Goal: Task Accomplishment & Management: Manage account settings

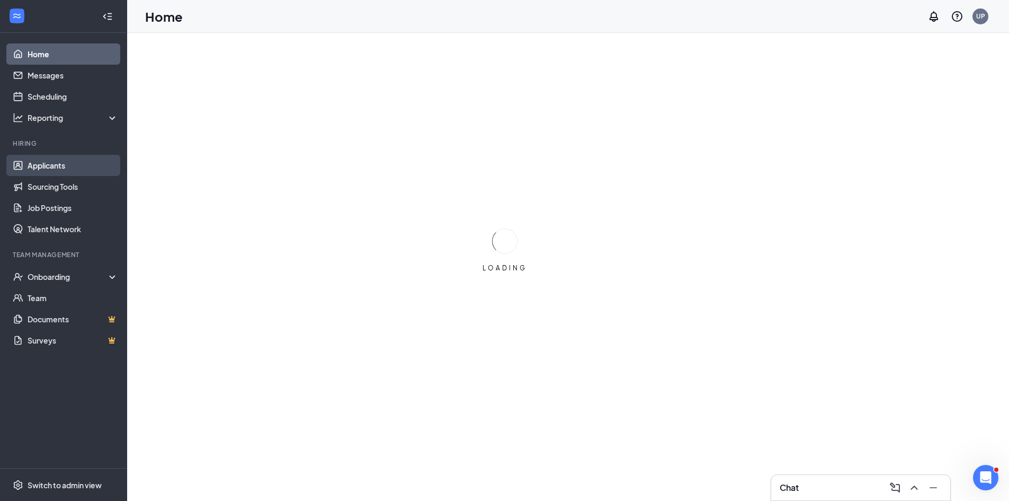
click at [58, 165] on link "Applicants" at bounding box center [73, 165] width 91 height 21
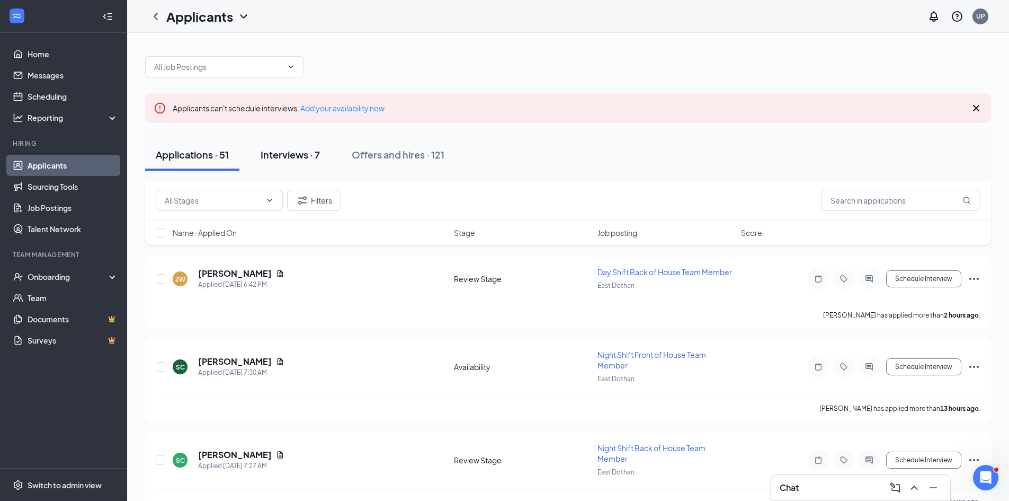
click at [285, 154] on div "Interviews · 7" at bounding box center [290, 154] width 59 height 13
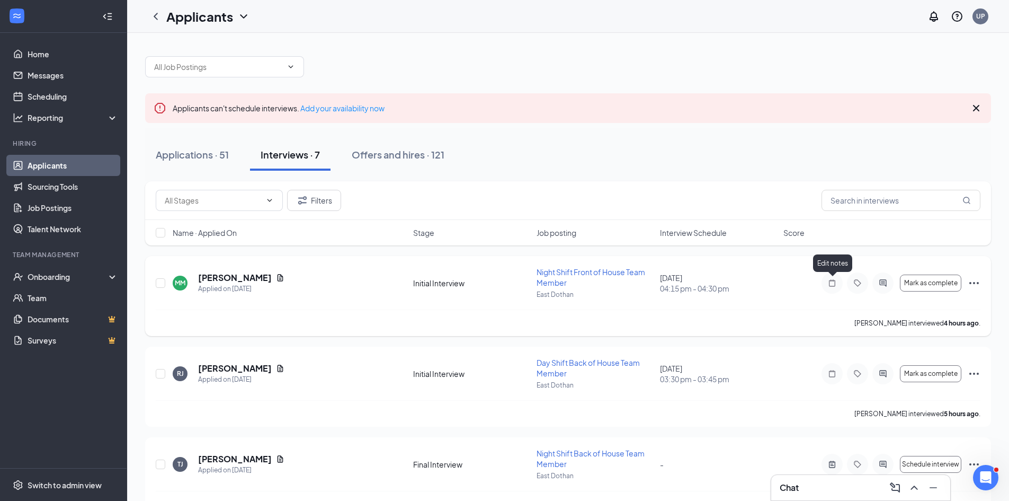
click at [833, 283] on icon "Note" at bounding box center [832, 283] width 13 height 8
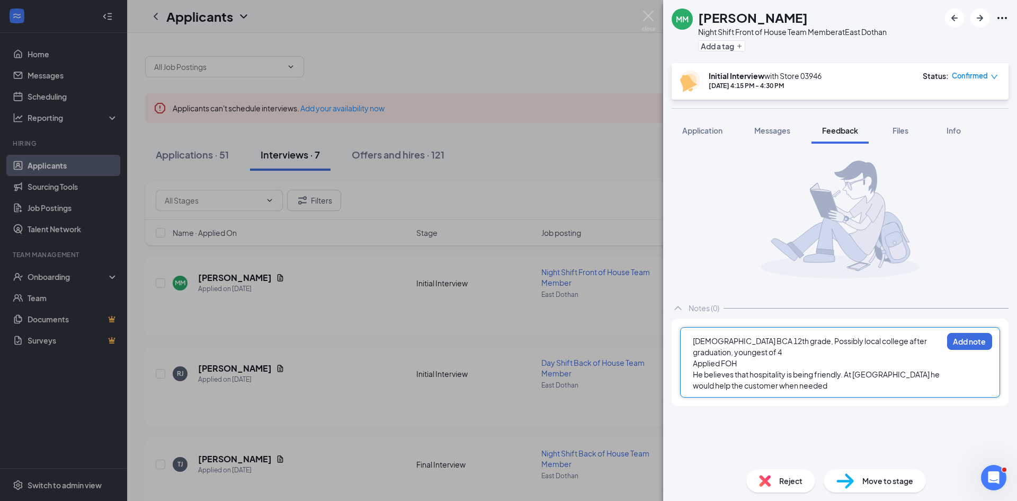
click at [845, 374] on span "He believes that hospitality is being friendly. At [GEOGRAPHIC_DATA] he would h…" at bounding box center [817, 379] width 248 height 21
click at [769, 384] on span "He believes that hospitality is being friendly. An example is when he was at [G…" at bounding box center [815, 379] width 244 height 21
click at [920, 384] on div "He believes that hospitality is being friendly. An example is when he was at [G…" at bounding box center [818, 385] width 250 height 33
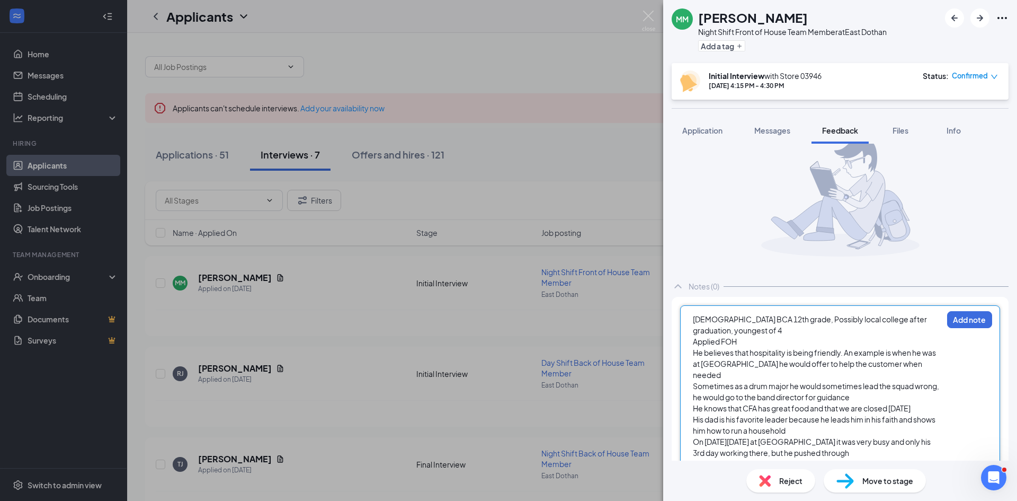
scroll to position [34, 0]
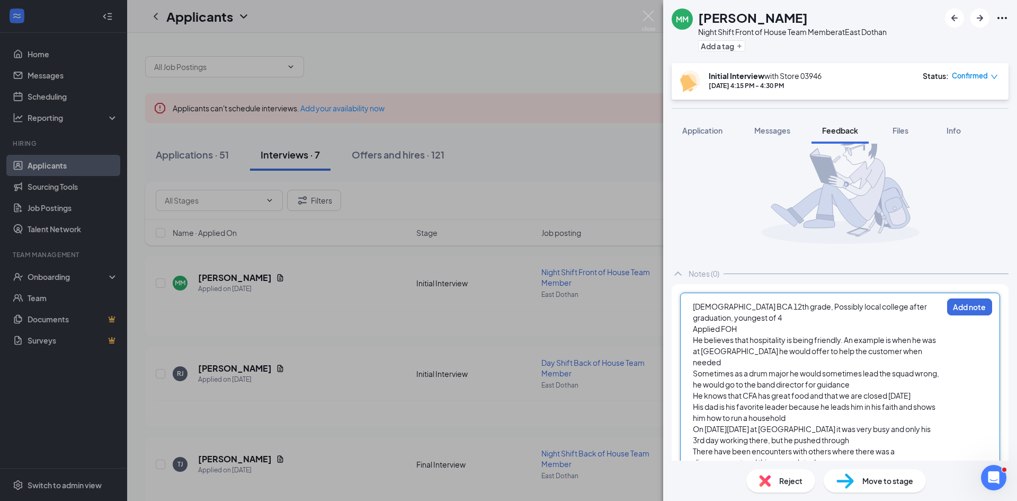
click at [798, 450] on span "There have been encounters with others where there was a disagreement and thing…" at bounding box center [794, 456] width 203 height 21
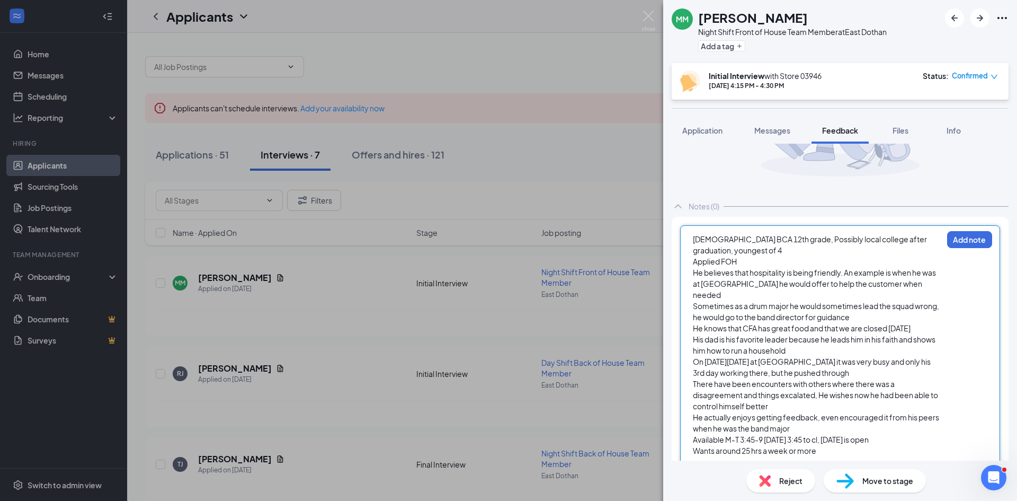
scroll to position [112, 0]
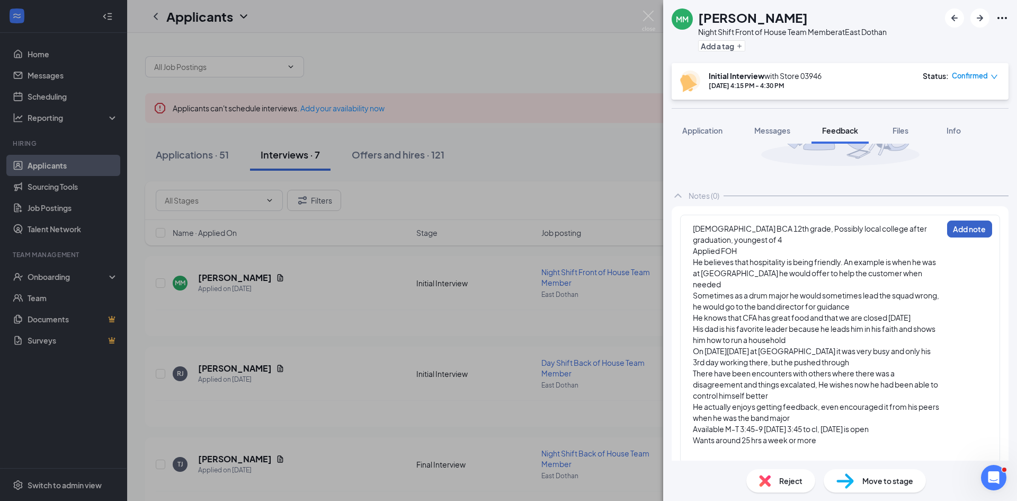
click at [960, 230] on button "Add note" at bounding box center [969, 228] width 45 height 17
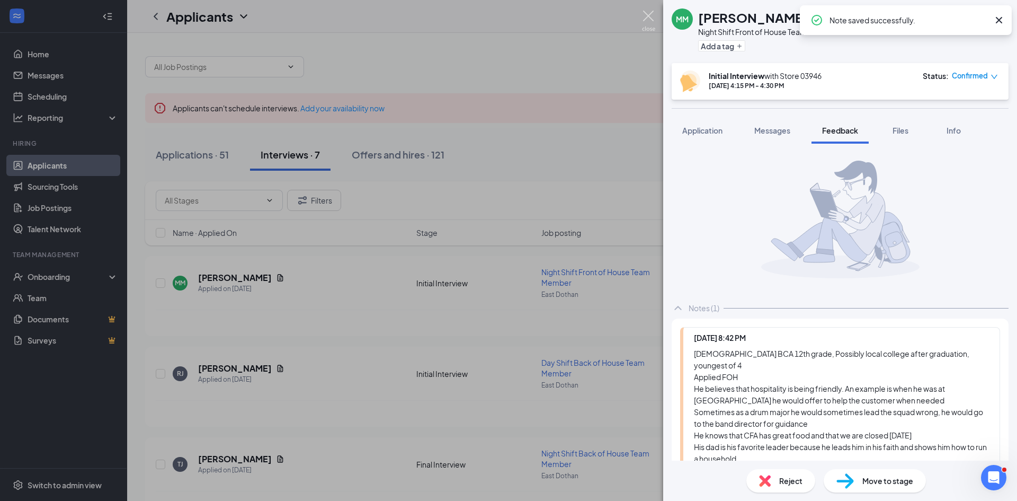
click at [647, 18] on img at bounding box center [648, 21] width 13 height 21
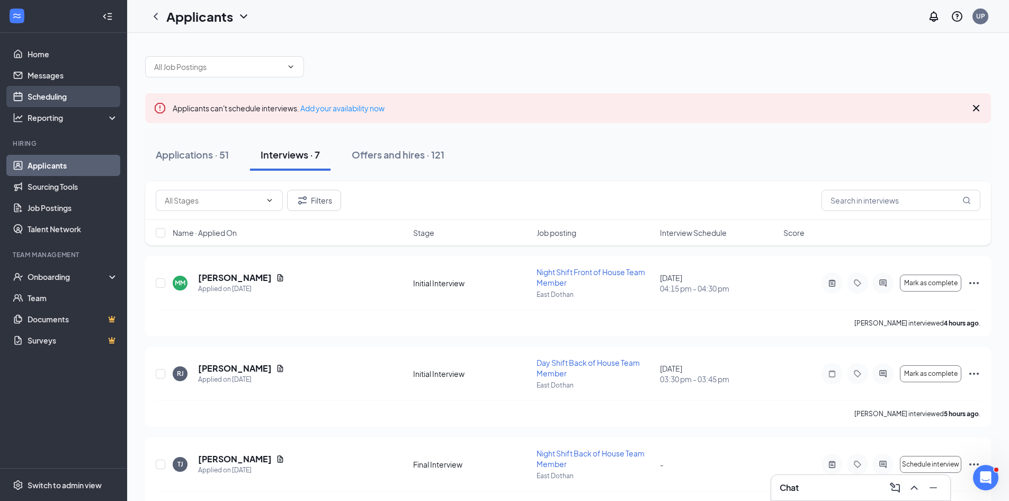
click at [58, 99] on link "Scheduling" at bounding box center [73, 96] width 91 height 21
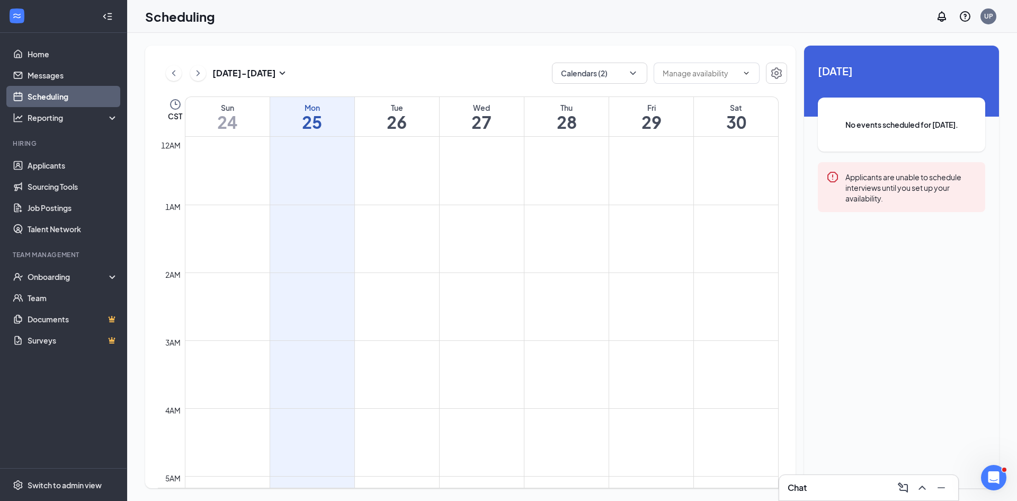
scroll to position [521, 0]
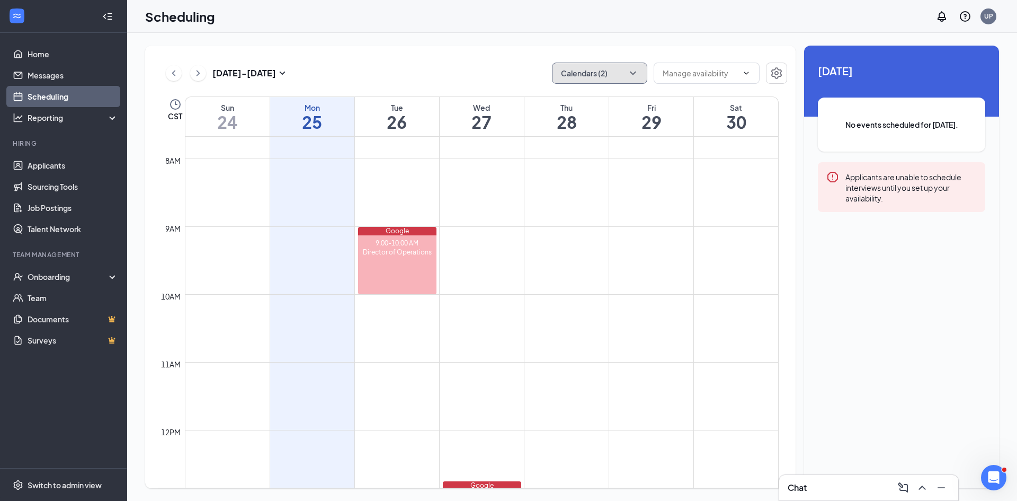
click at [623, 73] on button "Calendars (2)" at bounding box center [599, 73] width 95 height 21
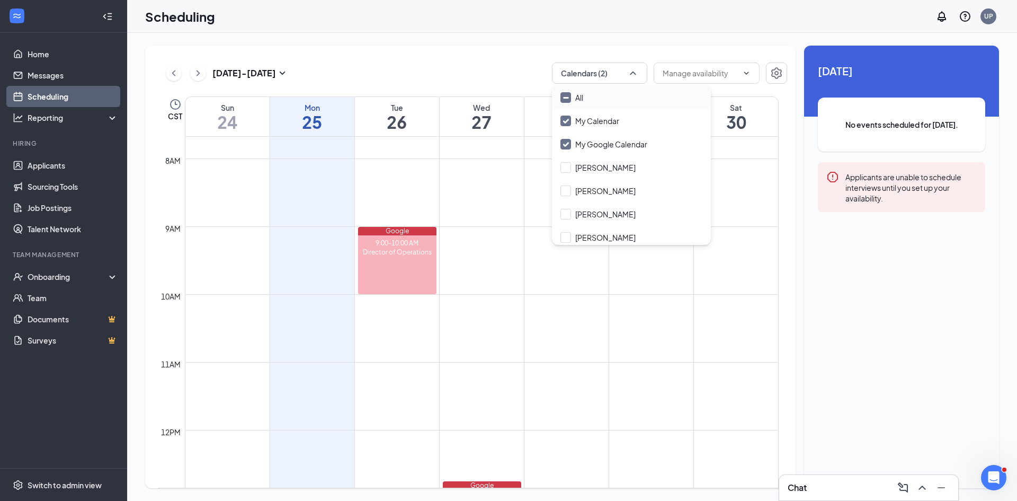
click at [565, 95] on input "All" at bounding box center [572, 97] width 23 height 11
checkbox input "true"
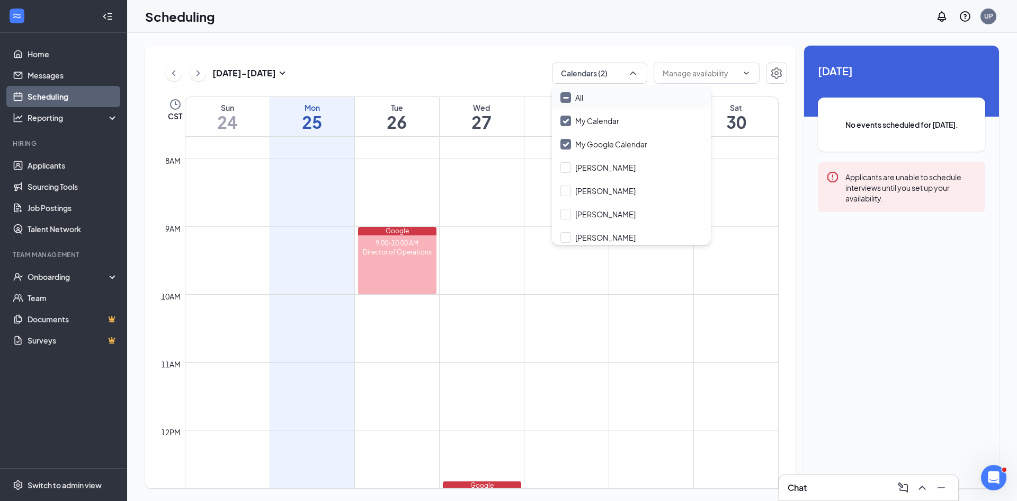
checkbox input "true"
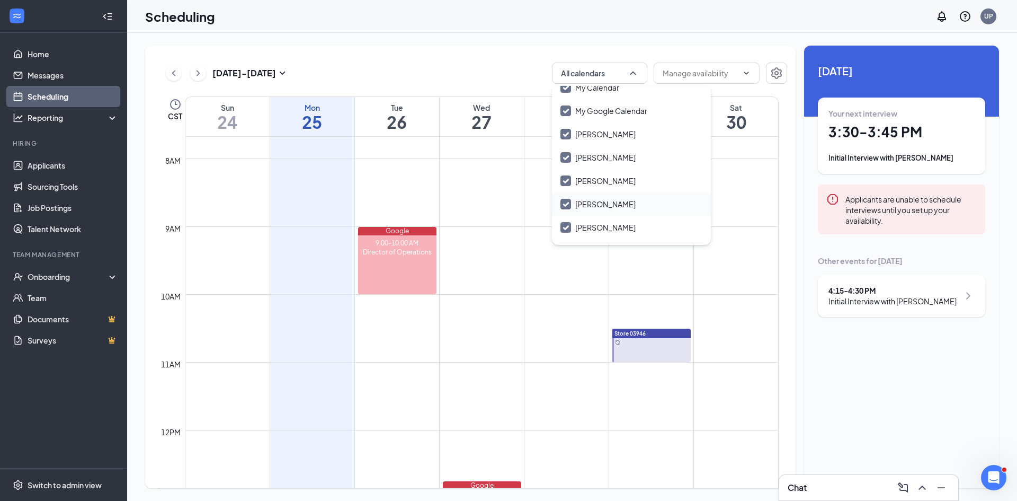
scroll to position [51, 0]
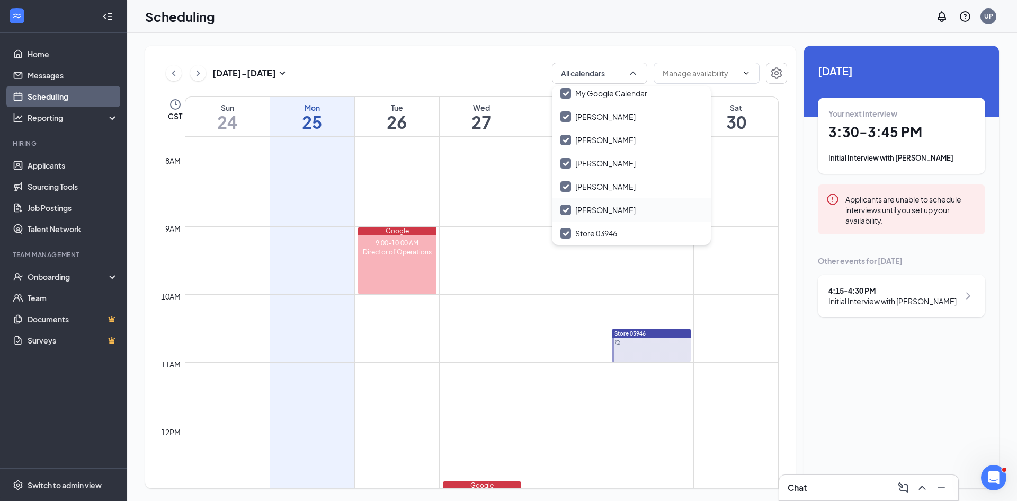
click at [566, 209] on input "[PERSON_NAME]" at bounding box center [598, 210] width 75 height 11
checkbox input "true"
checkbox input "false"
click at [568, 86] on div "My Google Calendar" at bounding box center [631, 93] width 159 height 23
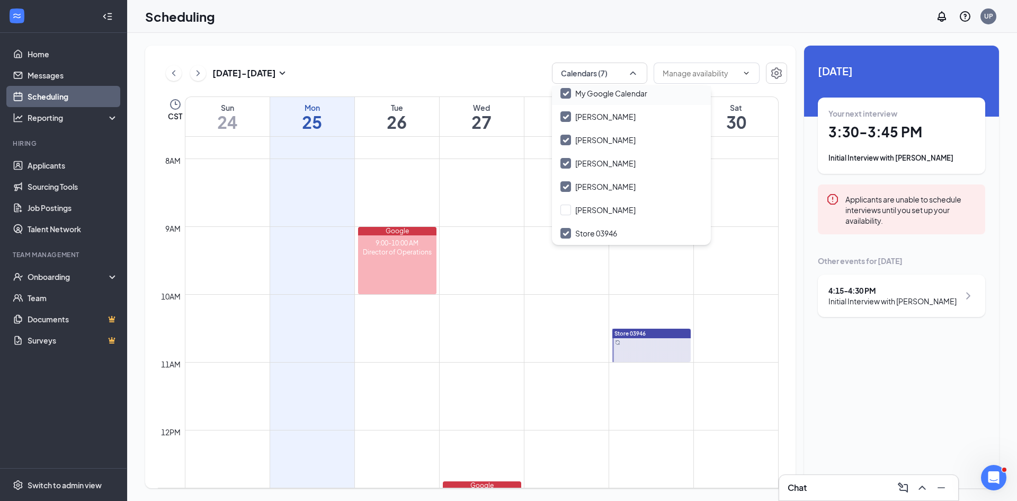
checkbox input "false"
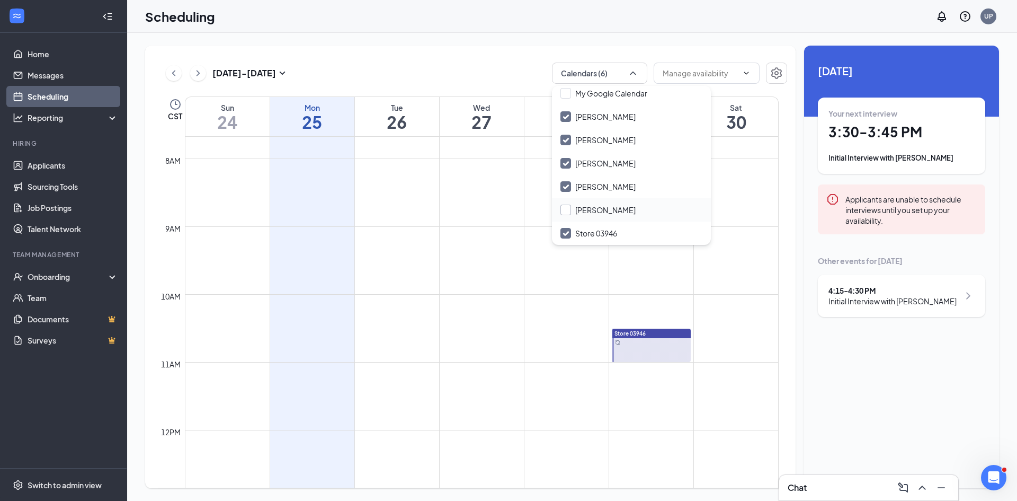
click at [564, 209] on input "[PERSON_NAME]" at bounding box center [598, 210] width 75 height 11
checkbox input "true"
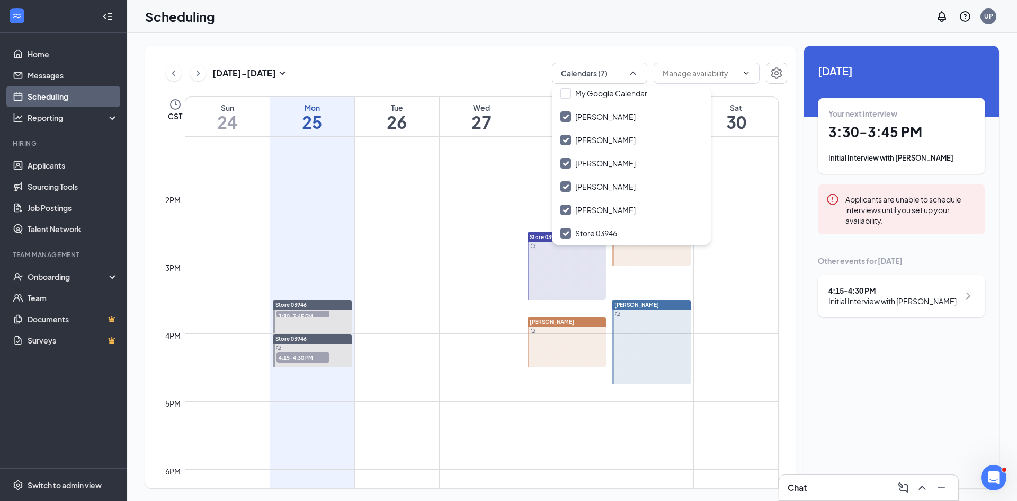
scroll to position [945, 0]
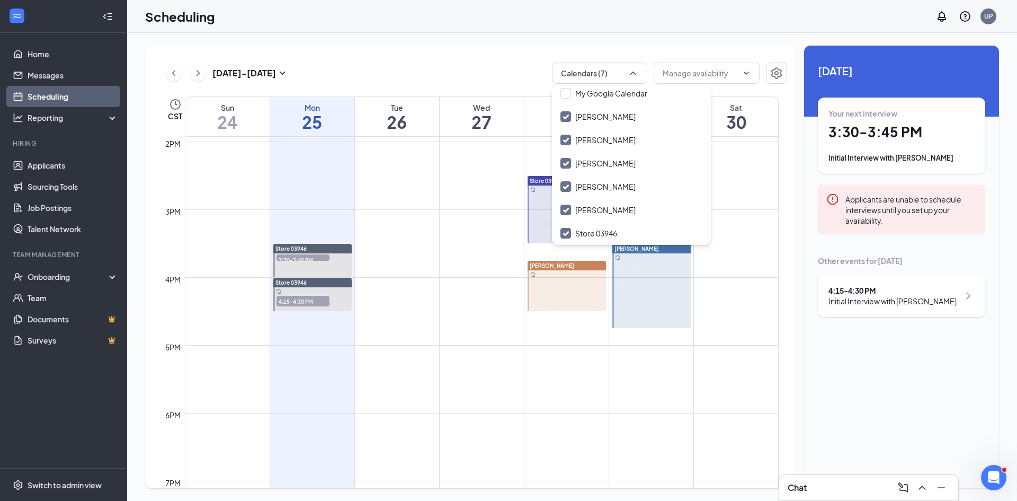
click at [501, 332] on td at bounding box center [482, 336] width 594 height 17
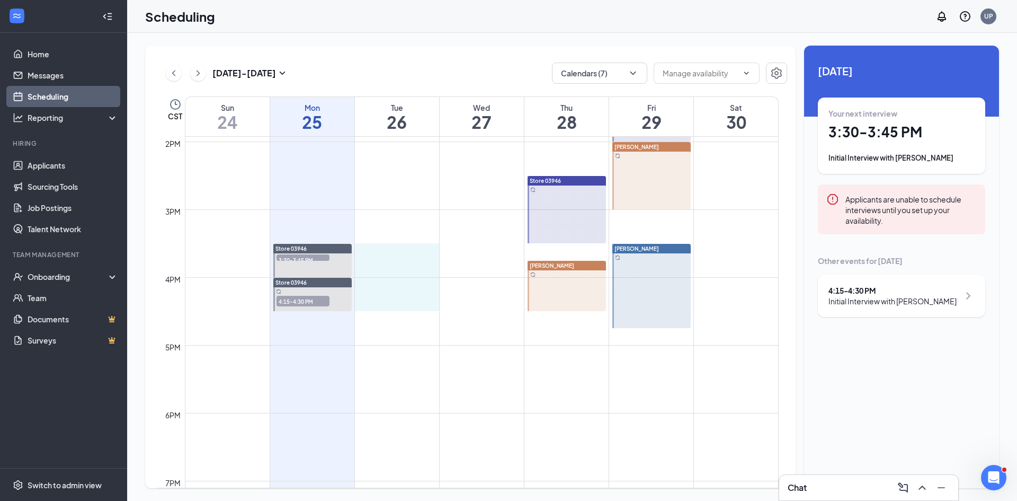
drag, startPoint x: 360, startPoint y: 246, endPoint x: 361, endPoint y: 294, distance: 48.2
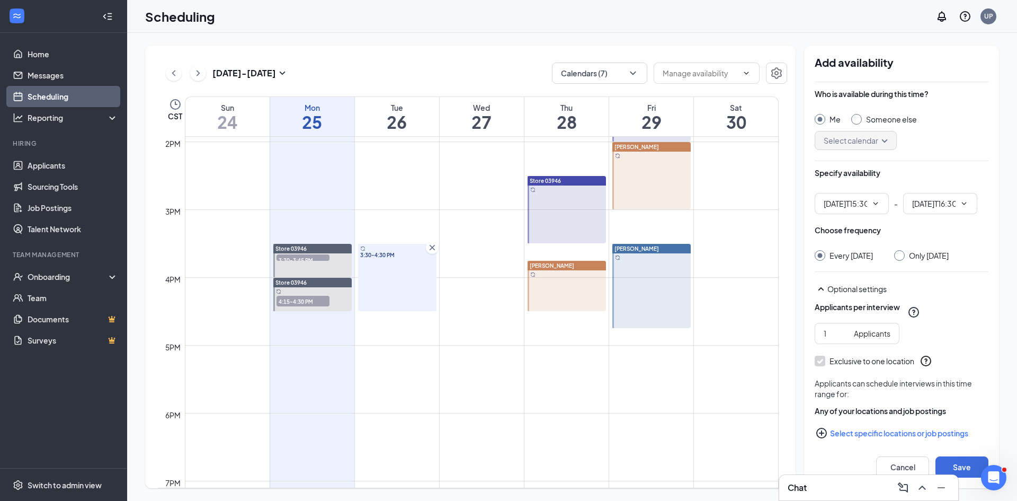
type input "03:30 PM"
type input "04:30 PM"
click at [856, 116] on input "Someone else" at bounding box center [855, 117] width 7 height 7
radio input "true"
radio input "false"
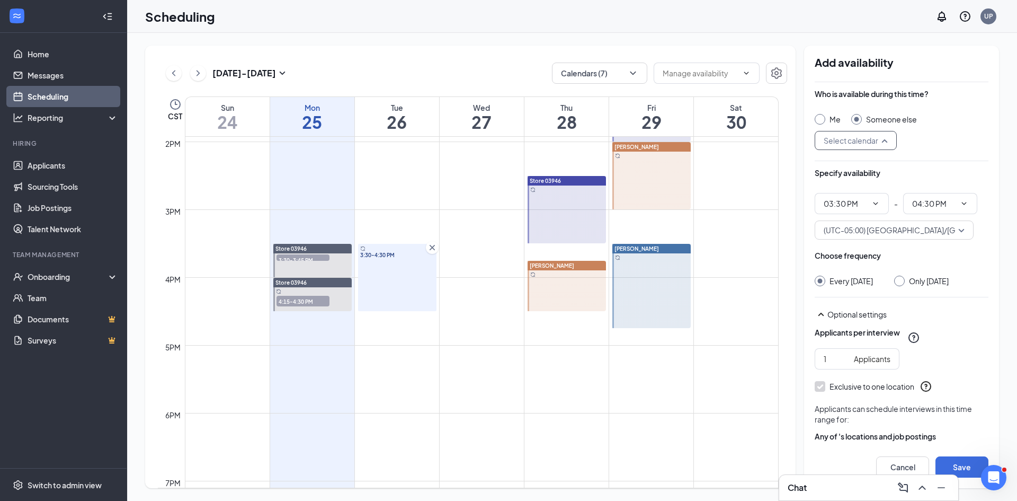
click at [880, 142] on input "search" at bounding box center [852, 140] width 62 height 18
click at [855, 254] on span "[PERSON_NAME] Calendar" at bounding box center [870, 256] width 94 height 12
click at [900, 282] on input "Only [DATE]" at bounding box center [897, 279] width 7 height 7
radio input "true"
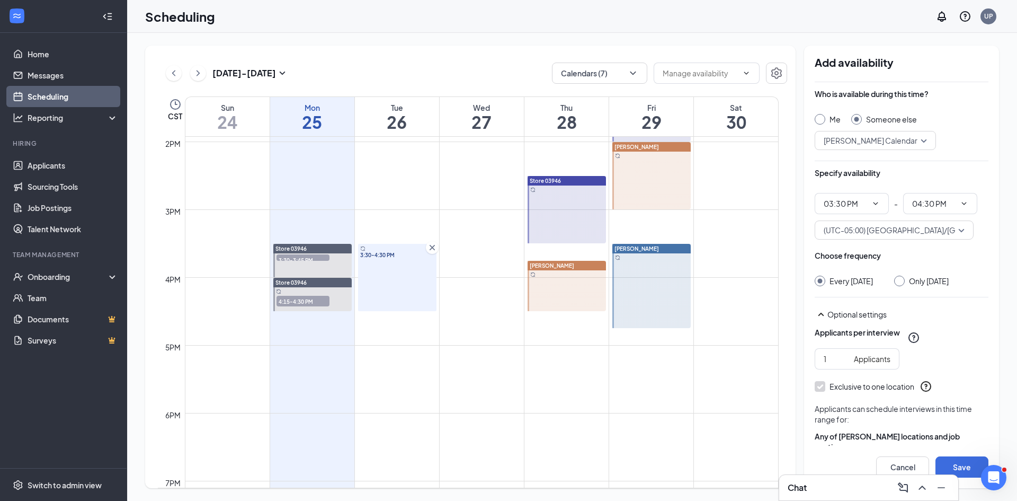
radio input "false"
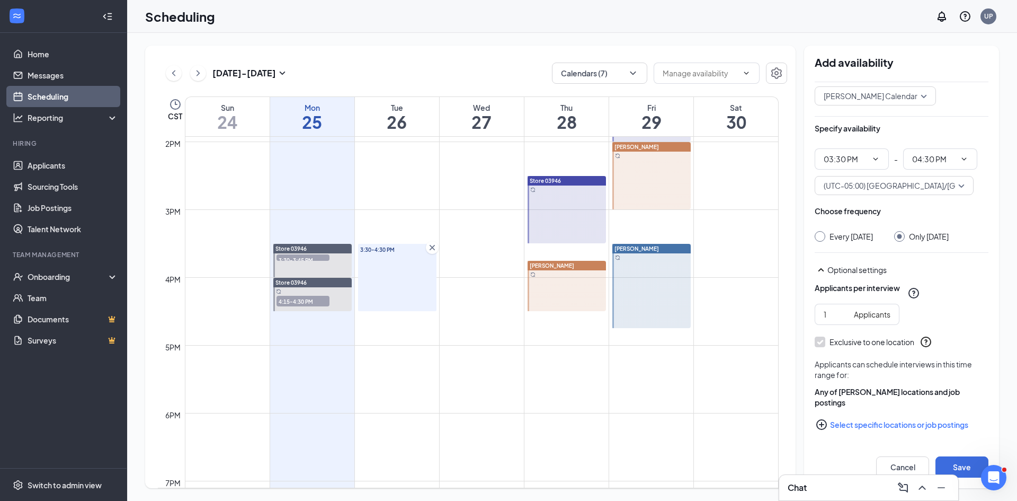
scroll to position [55, 0]
click at [964, 470] on button "Save" at bounding box center [962, 466] width 53 height 21
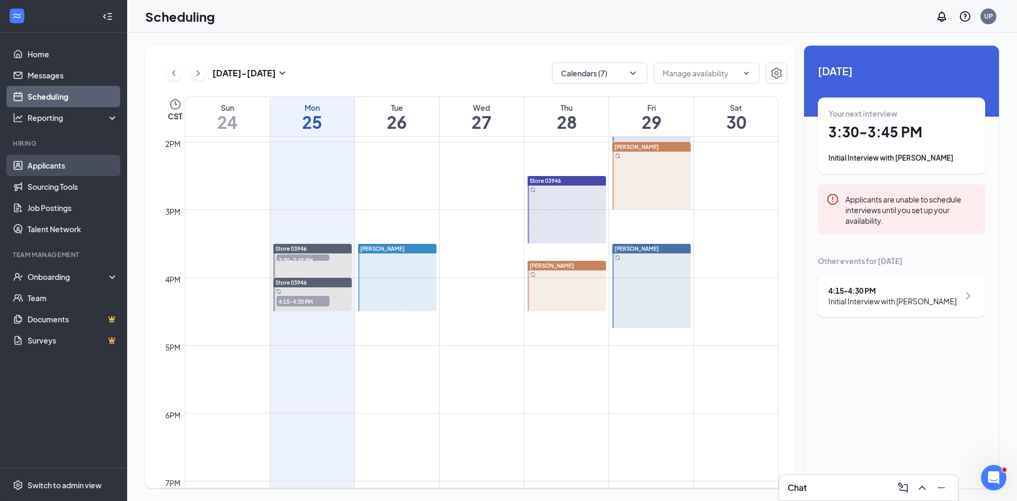
click at [52, 164] on link "Applicants" at bounding box center [73, 165] width 91 height 21
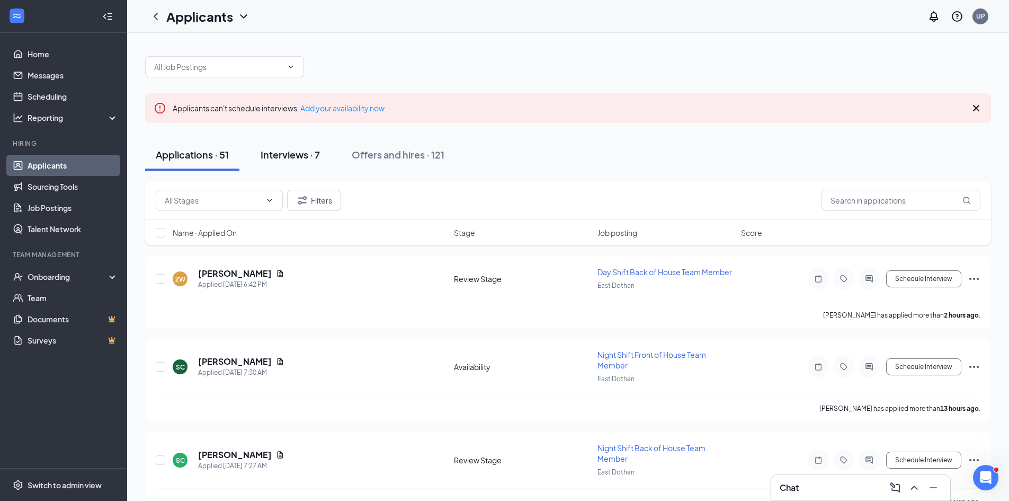
click at [292, 153] on div "Interviews · 7" at bounding box center [290, 154] width 59 height 13
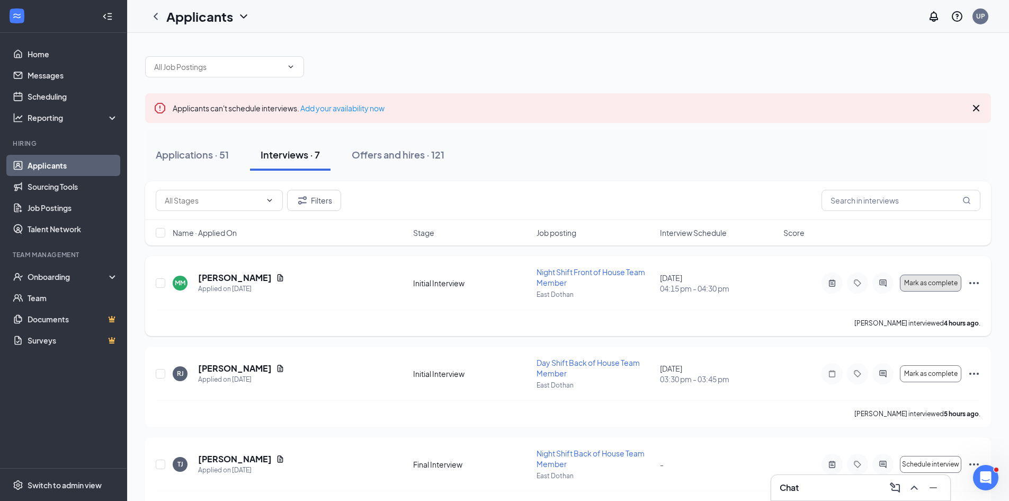
click at [930, 281] on span "Mark as complete" at bounding box center [932, 282] width 54 height 7
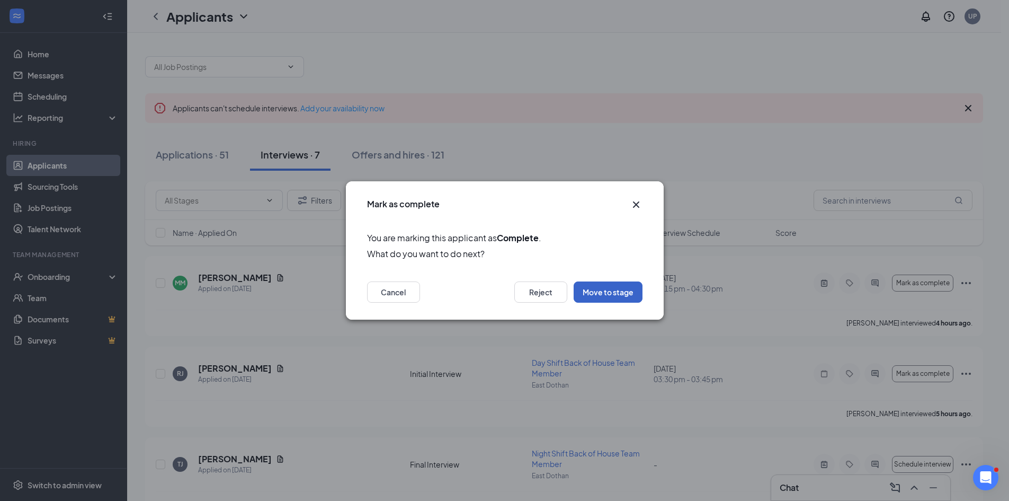
click at [606, 290] on button "Move to stage" at bounding box center [608, 291] width 69 height 21
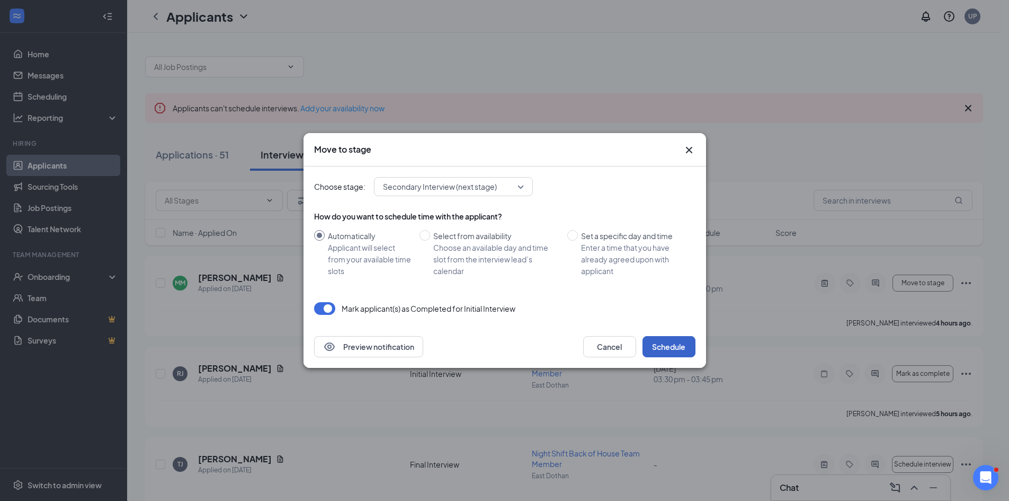
click at [669, 349] on button "Schedule" at bounding box center [669, 346] width 53 height 21
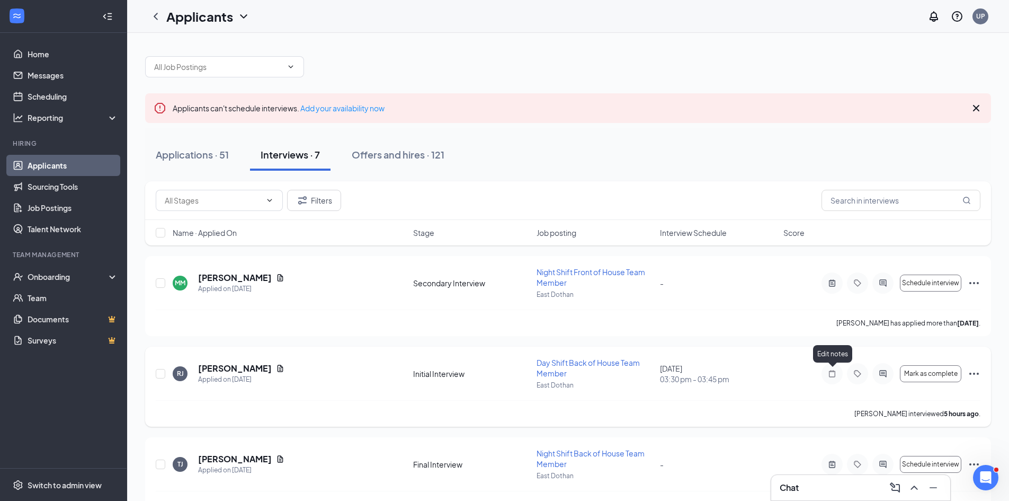
click at [833, 376] on icon "Note" at bounding box center [832, 373] width 13 height 8
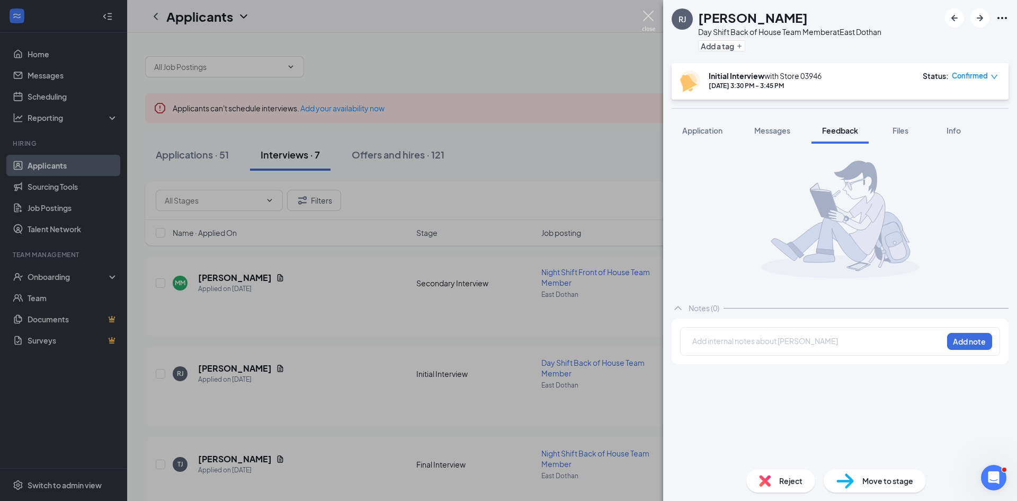
click at [648, 15] on img at bounding box center [648, 21] width 13 height 21
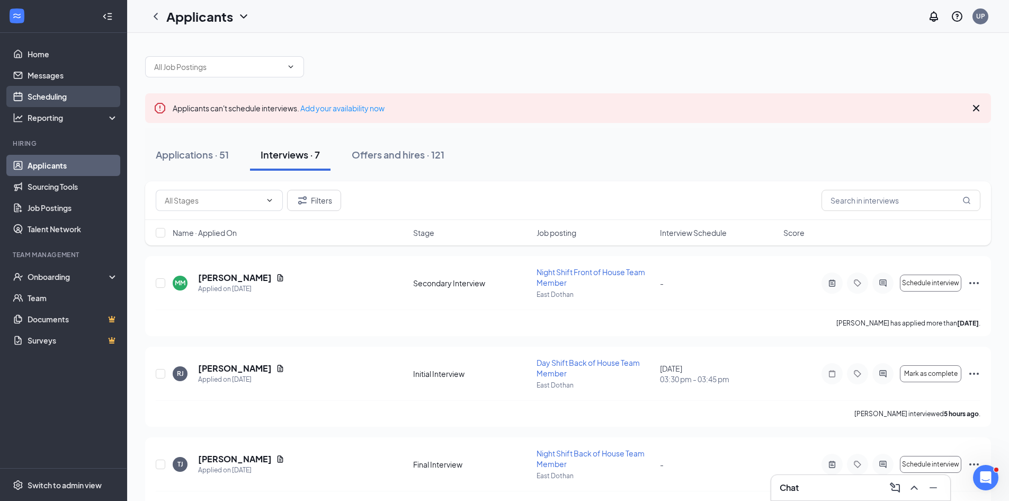
click at [55, 93] on link "Scheduling" at bounding box center [73, 96] width 91 height 21
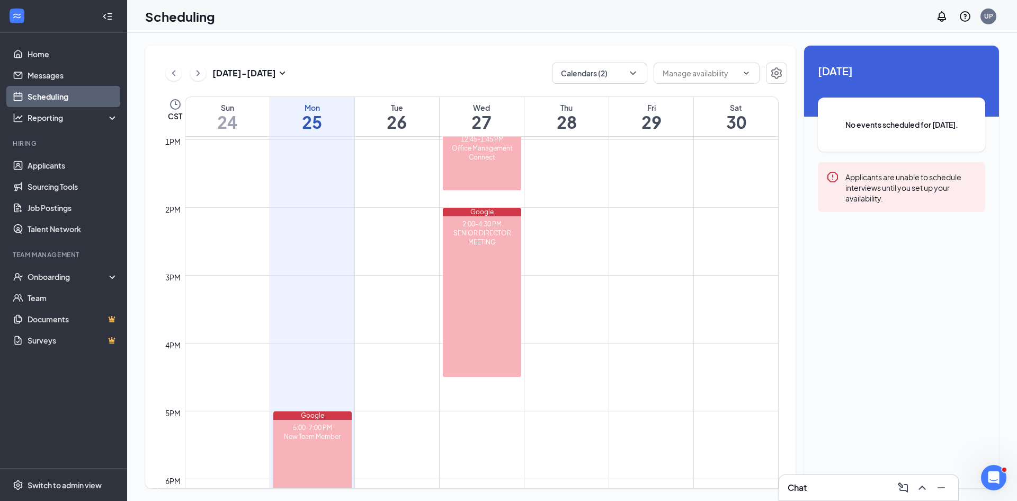
scroll to position [892, 0]
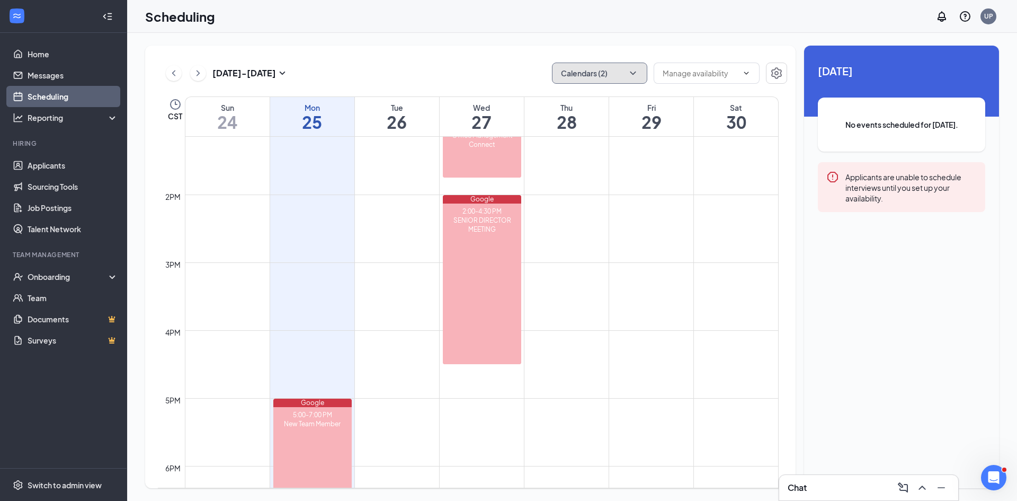
click at [632, 72] on icon "ChevronDown" at bounding box center [633, 73] width 11 height 11
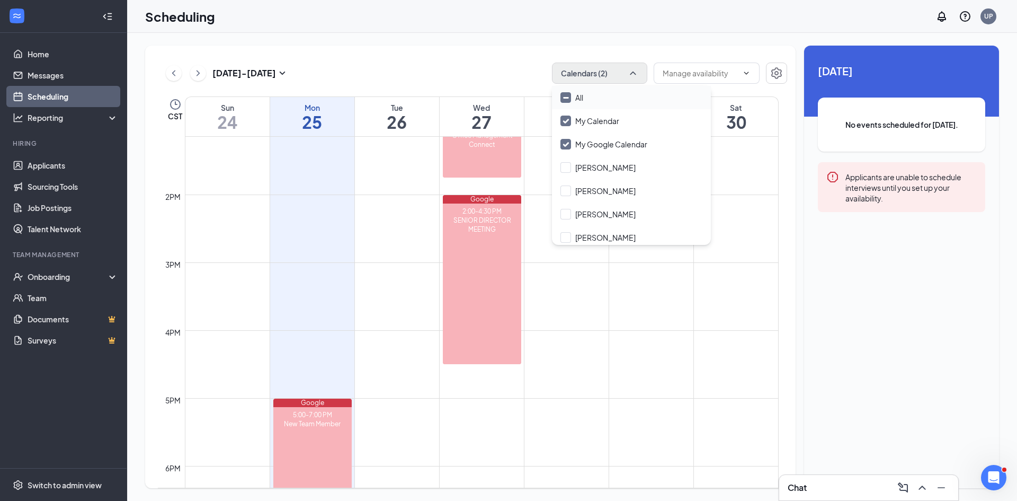
click at [563, 93] on input "All" at bounding box center [572, 97] width 23 height 11
checkbox input "true"
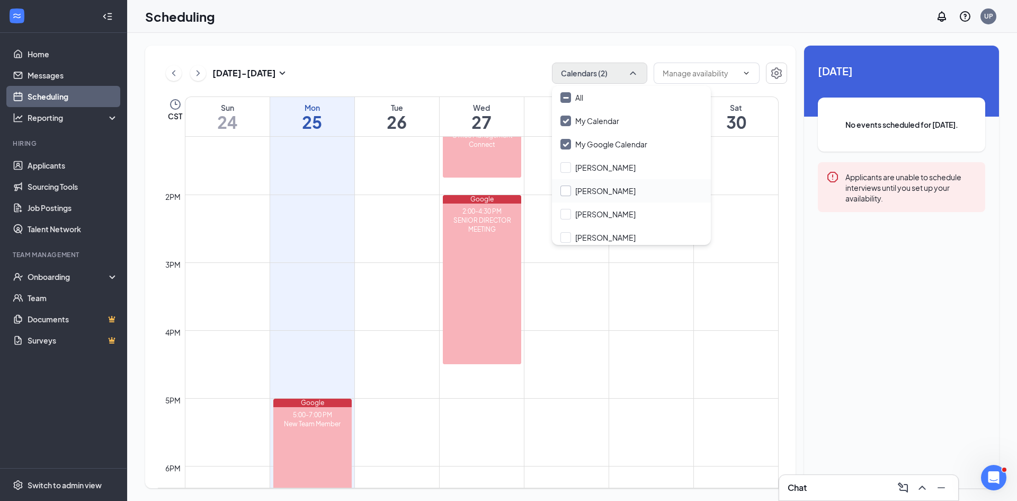
checkbox input "true"
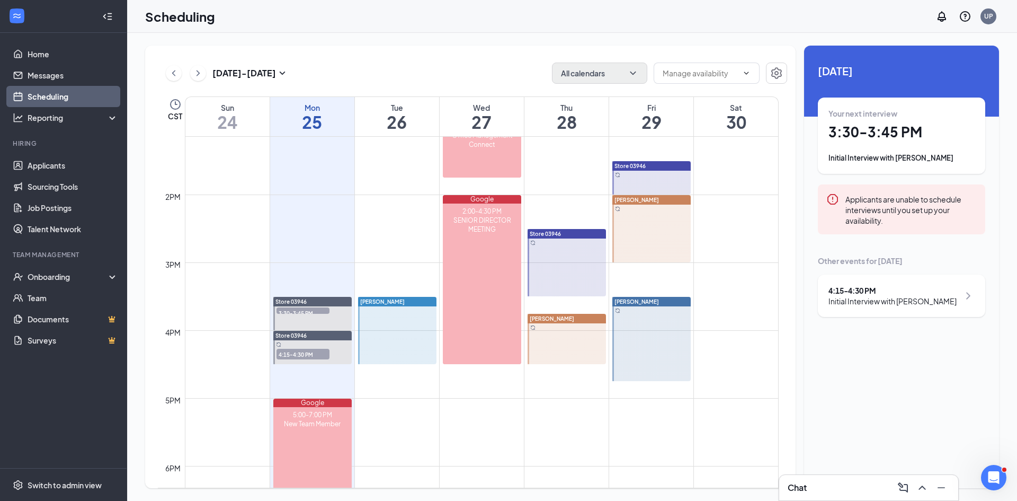
click at [397, 332] on div at bounding box center [397, 330] width 78 height 67
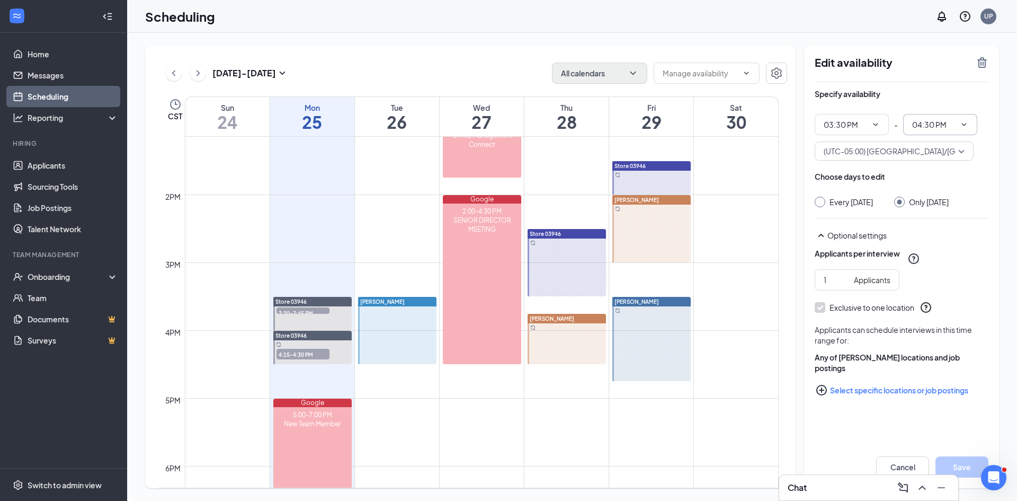
click at [966, 122] on icon "ChevronDown" at bounding box center [964, 124] width 8 height 8
click at [938, 205] on div "04:00 PM" at bounding box center [926, 202] width 31 height 12
type input "04:00 PM"
click at [962, 465] on button "Save" at bounding box center [962, 466] width 53 height 21
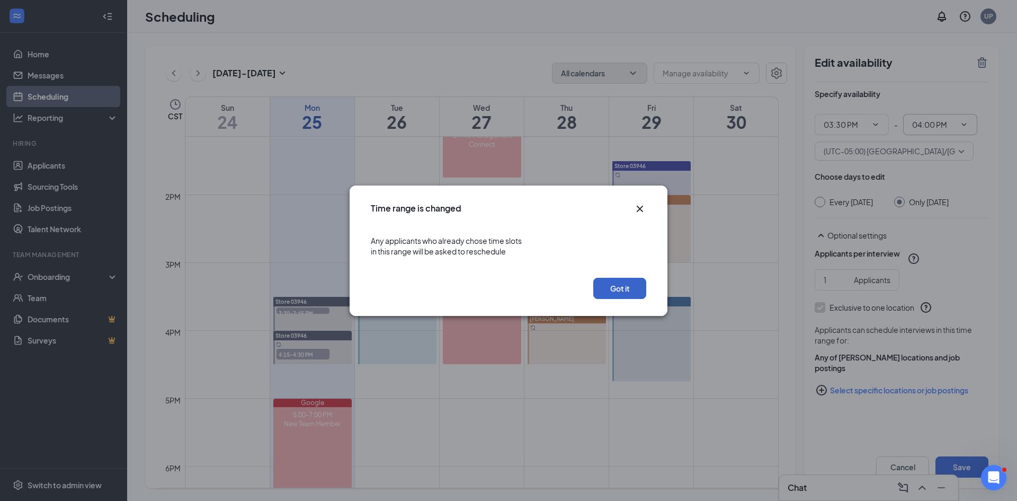
click at [619, 289] on button "Got it" at bounding box center [619, 288] width 53 height 21
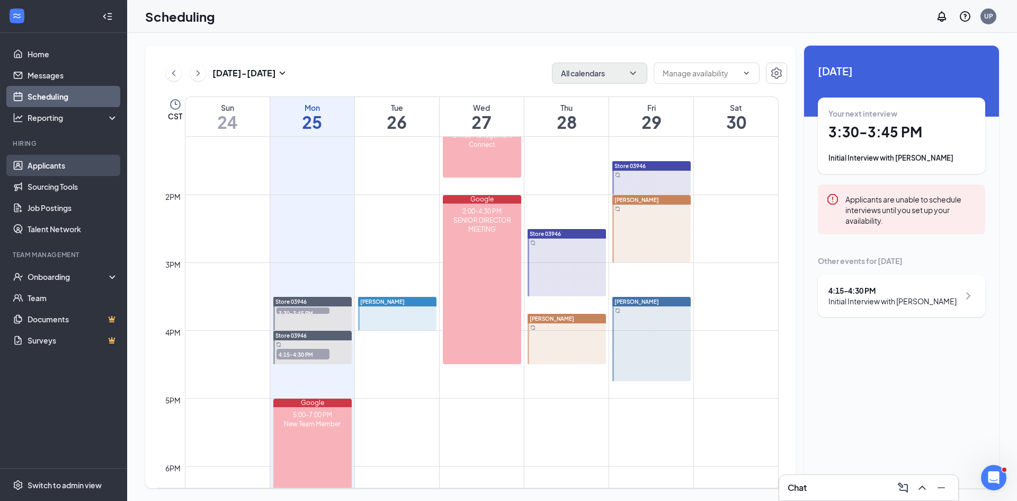
click at [57, 169] on link "Applicants" at bounding box center [73, 165] width 91 height 21
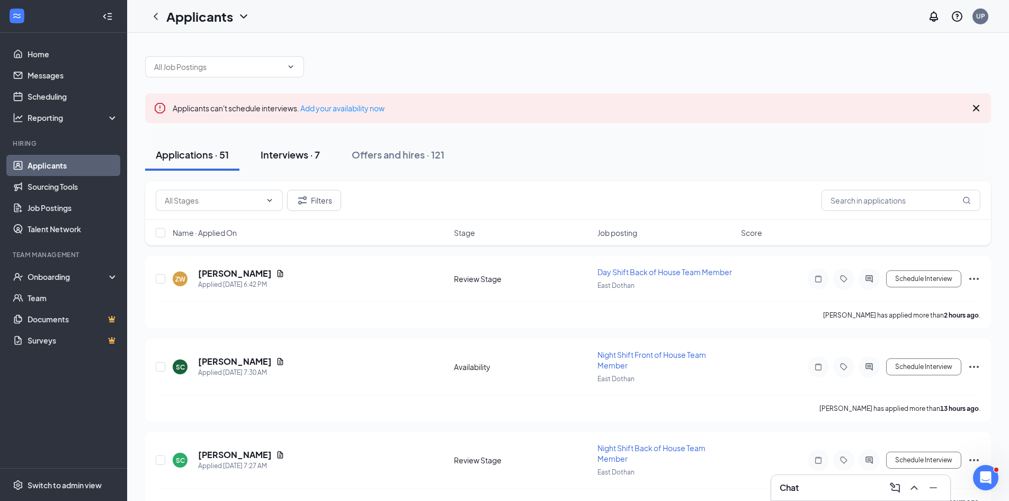
click at [290, 152] on div "Interviews · 7" at bounding box center [290, 154] width 59 height 13
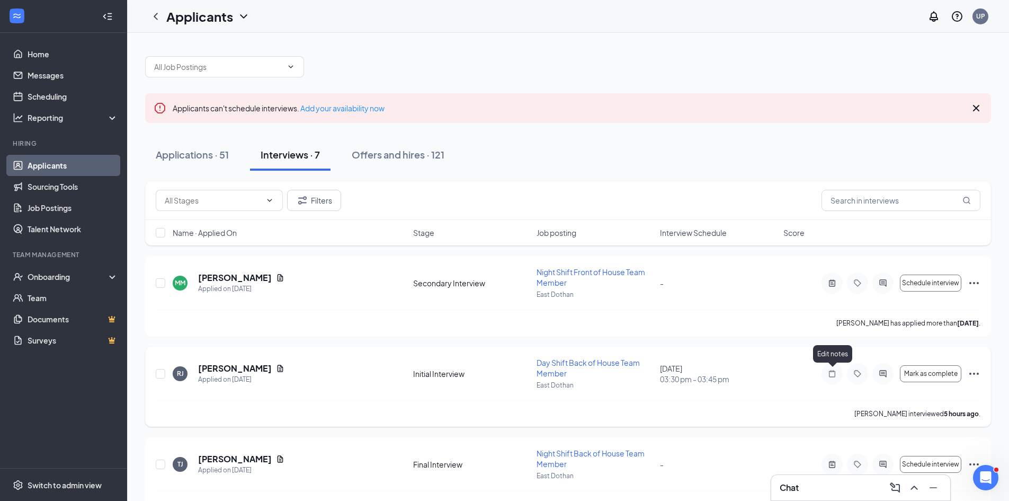
click at [831, 372] on icon "Note" at bounding box center [832, 373] width 13 height 8
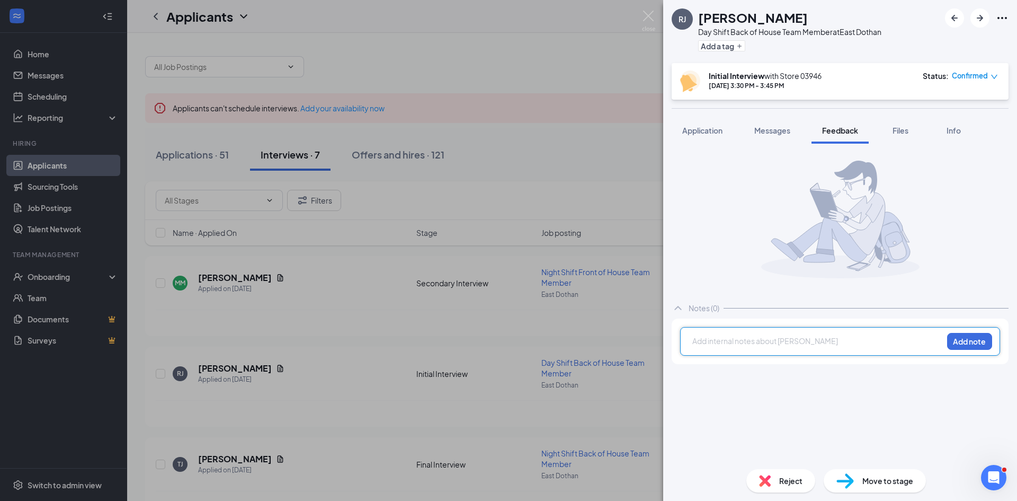
click at [711, 342] on div at bounding box center [818, 340] width 250 height 11
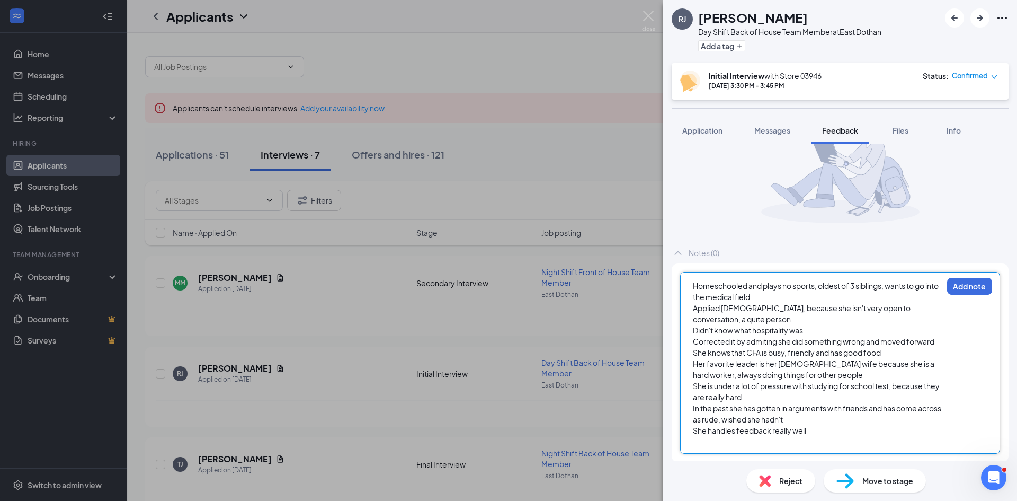
scroll to position [68, 0]
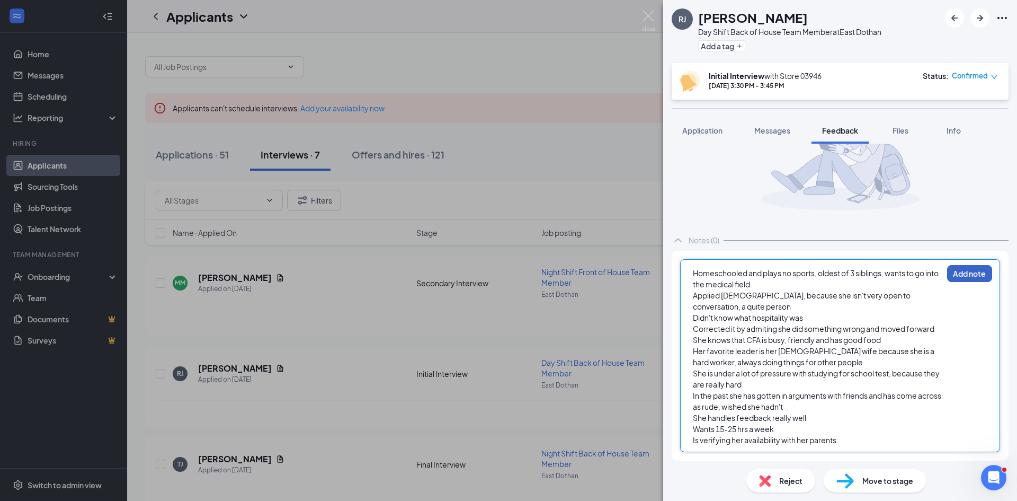
click at [962, 276] on button "Add note" at bounding box center [969, 273] width 45 height 17
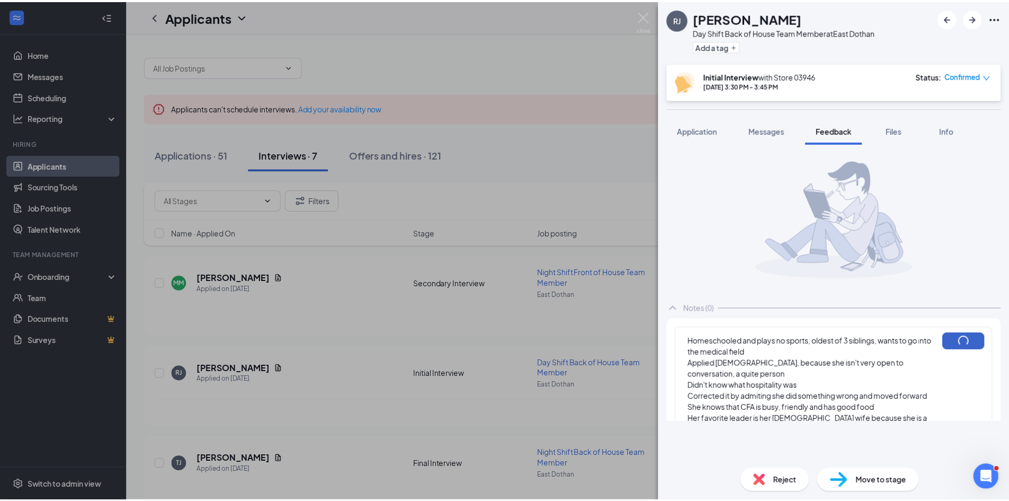
scroll to position [0, 0]
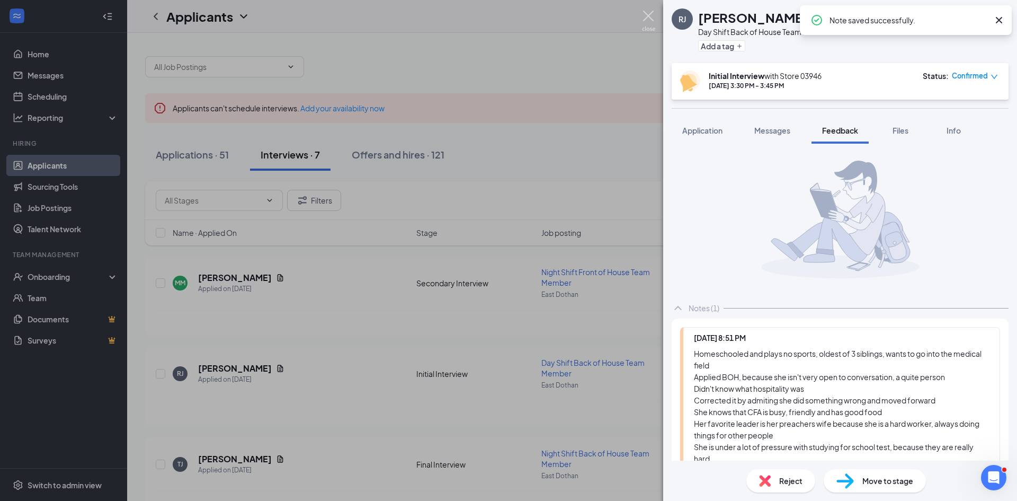
click at [649, 17] on img at bounding box center [648, 21] width 13 height 21
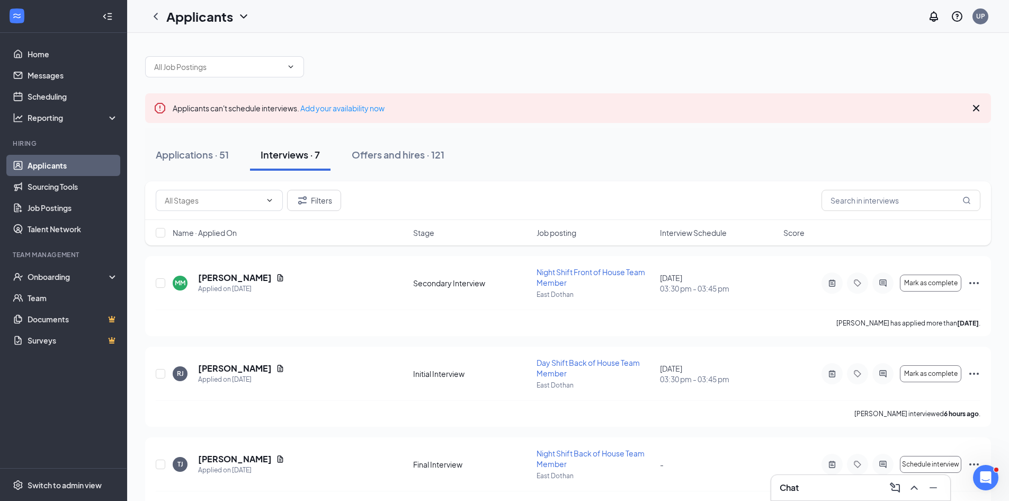
click at [294, 153] on div "Interviews · 7" at bounding box center [290, 154] width 59 height 13
click at [60, 272] on div "Onboarding" at bounding box center [69, 276] width 82 height 11
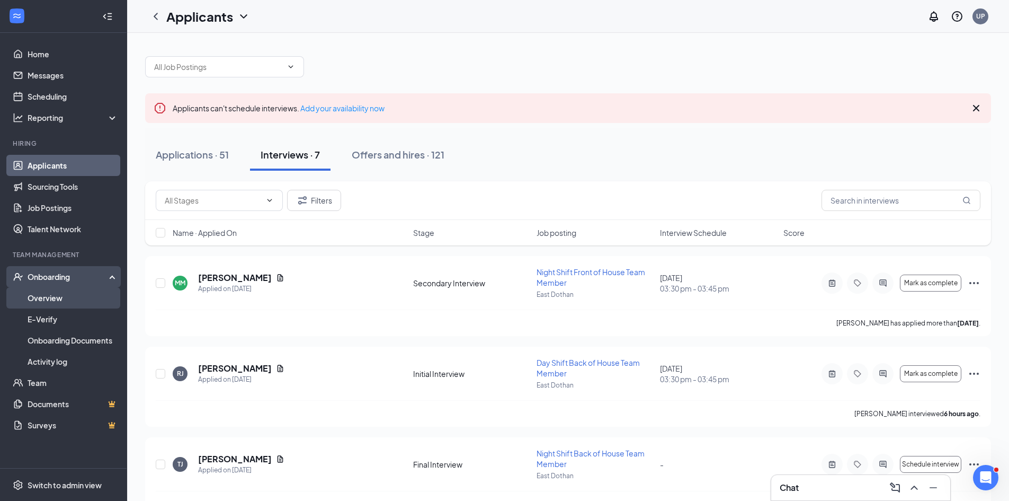
click at [48, 294] on link "Overview" at bounding box center [73, 297] width 91 height 21
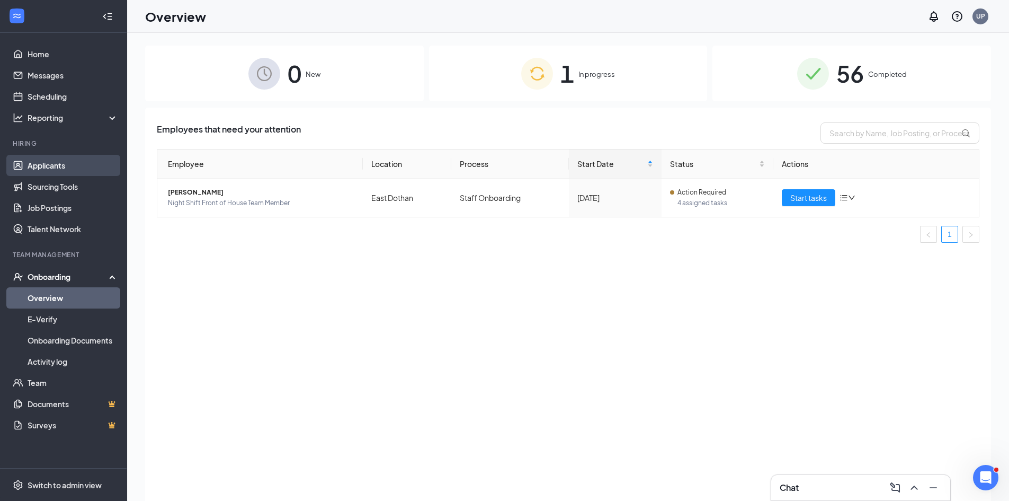
click at [72, 161] on link "Applicants" at bounding box center [73, 165] width 91 height 21
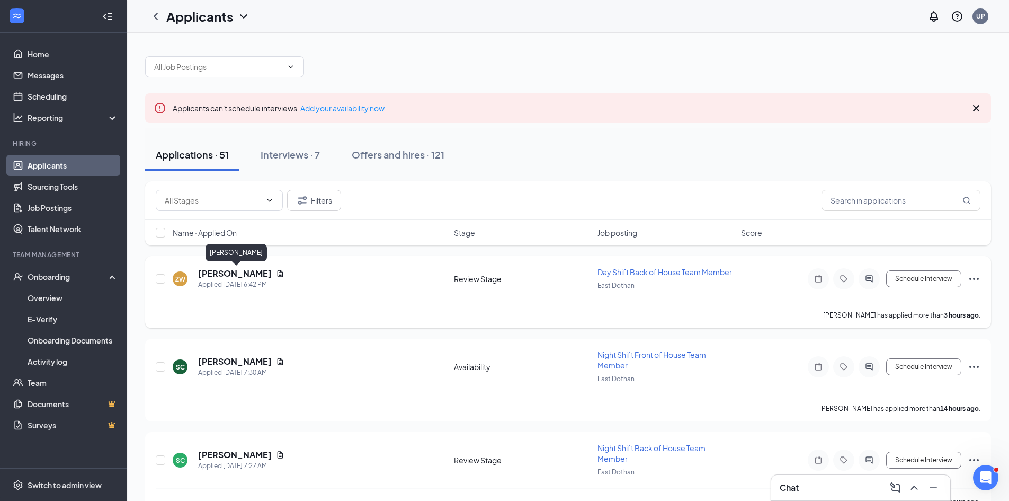
click at [248, 276] on h5 "[PERSON_NAME]" at bounding box center [235, 274] width 74 height 12
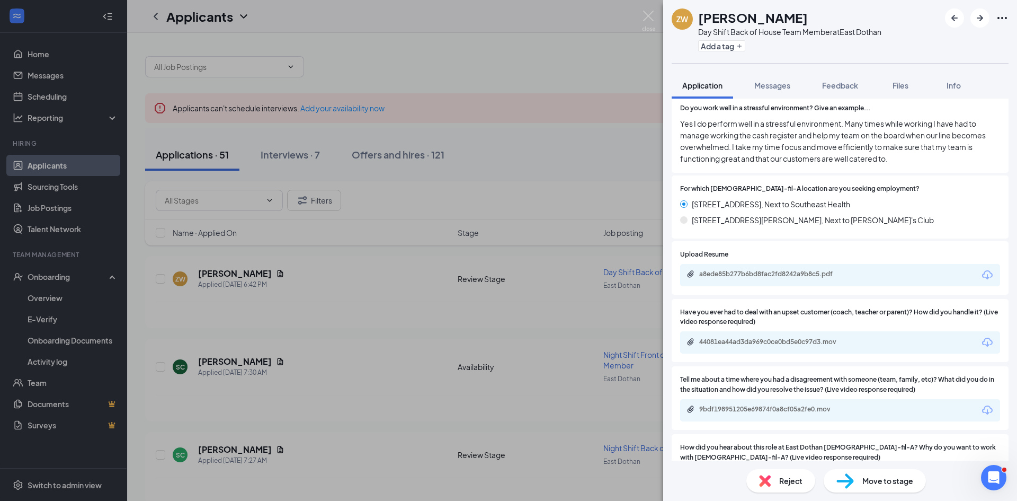
scroll to position [530, 0]
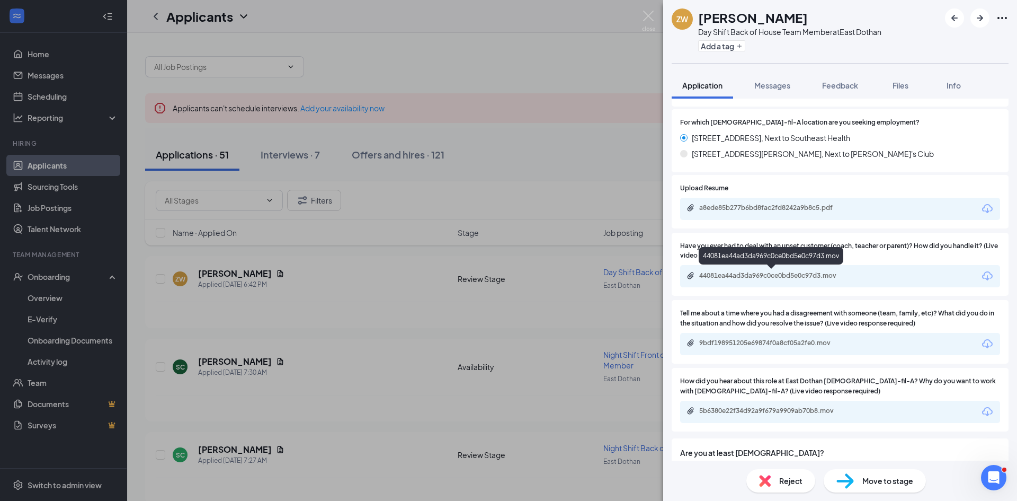
click at [756, 276] on div "44081ea44ad3da969c0ce0bd5e0c97d3.mov" at bounding box center [773, 275] width 148 height 8
click at [648, 15] on img at bounding box center [648, 21] width 13 height 21
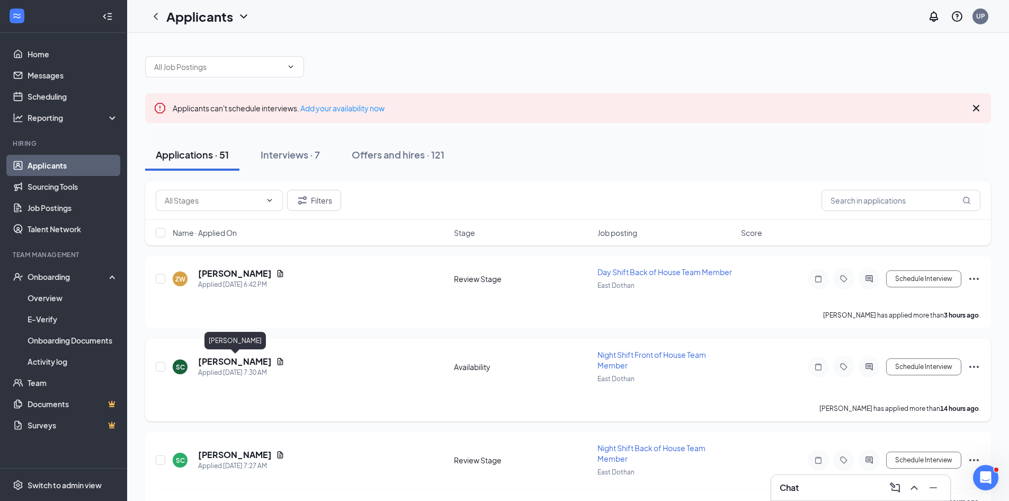
click at [244, 361] on h5 "[PERSON_NAME]" at bounding box center [235, 362] width 74 height 12
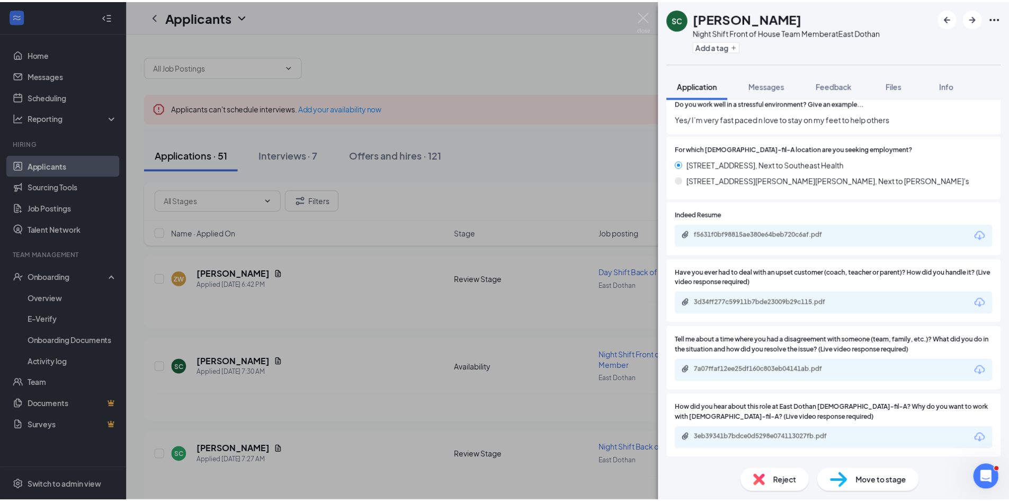
scroll to position [477, 0]
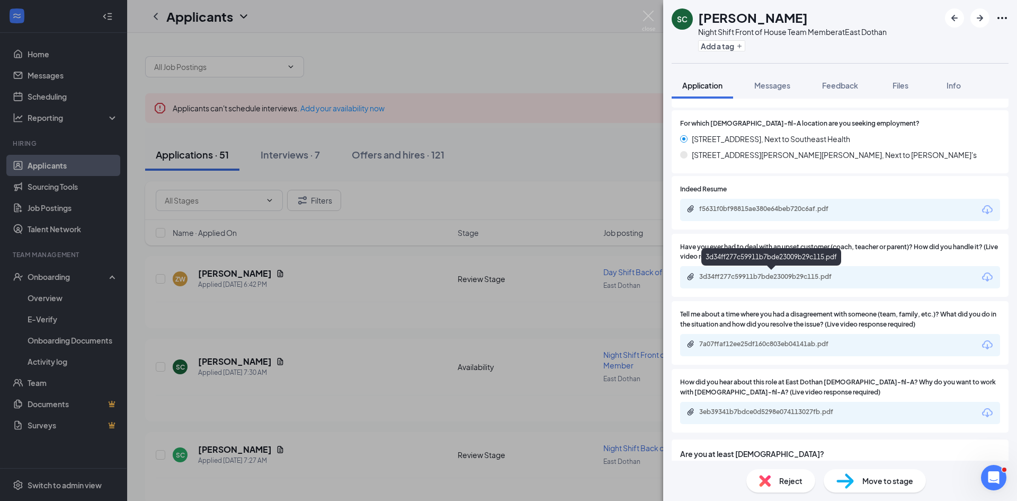
click at [755, 276] on div "3d34ff277c59911b7bde23009b29c115.pdf" at bounding box center [773, 276] width 148 height 8
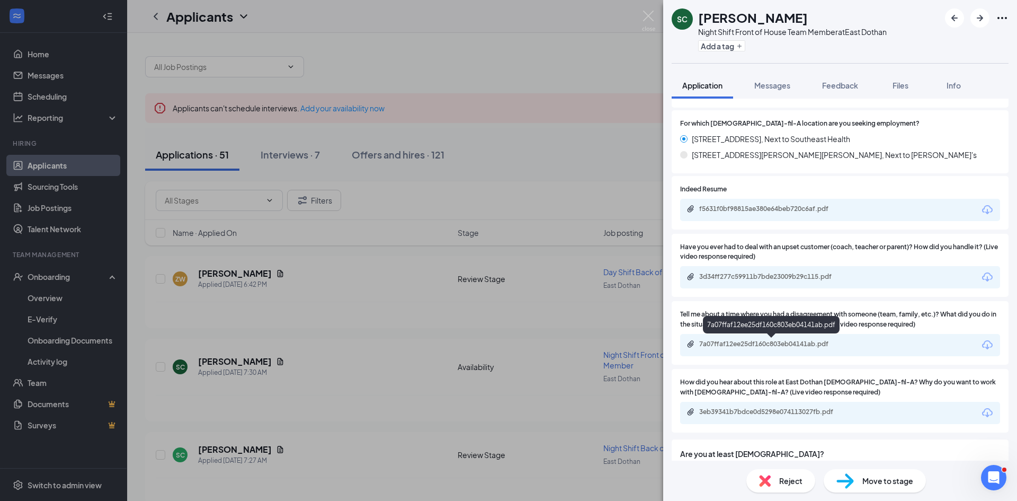
click at [769, 341] on div "7a07ffaf12ee25df160c803eb04141ab.pdf" at bounding box center [773, 344] width 148 height 8
click at [649, 15] on img at bounding box center [648, 21] width 13 height 21
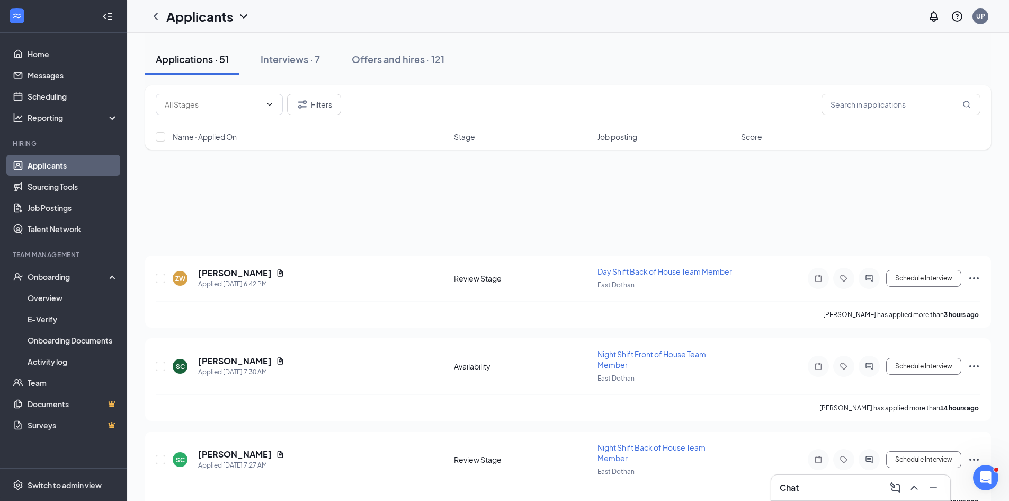
scroll to position [212, 0]
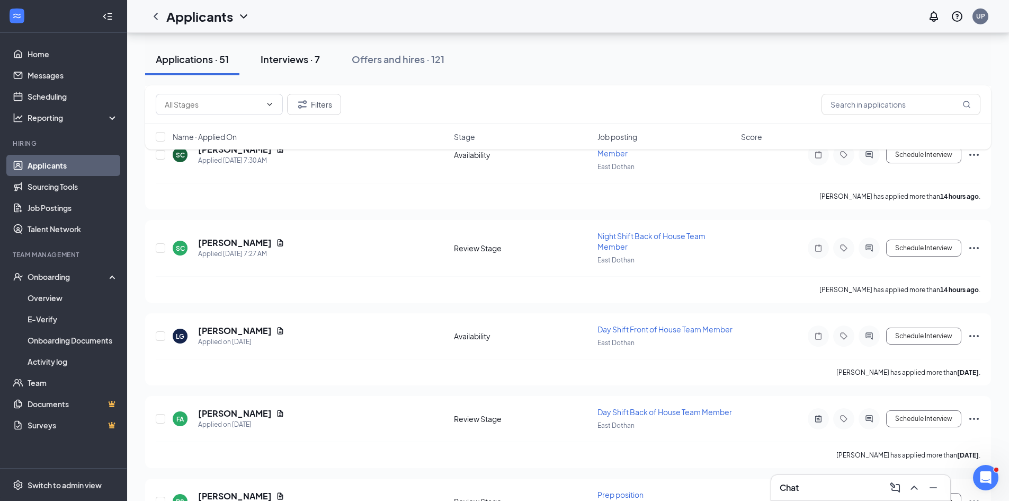
click at [291, 61] on div "Interviews · 7" at bounding box center [290, 58] width 59 height 13
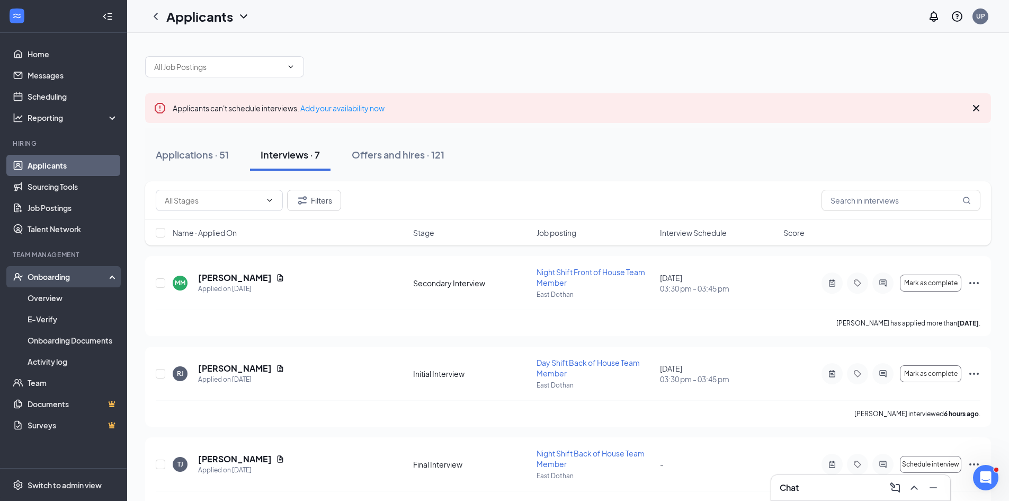
click at [59, 276] on div "Onboarding" at bounding box center [69, 276] width 82 height 11
click at [63, 275] on div "Onboarding" at bounding box center [69, 276] width 82 height 11
click at [59, 297] on link "Overview" at bounding box center [73, 297] width 91 height 21
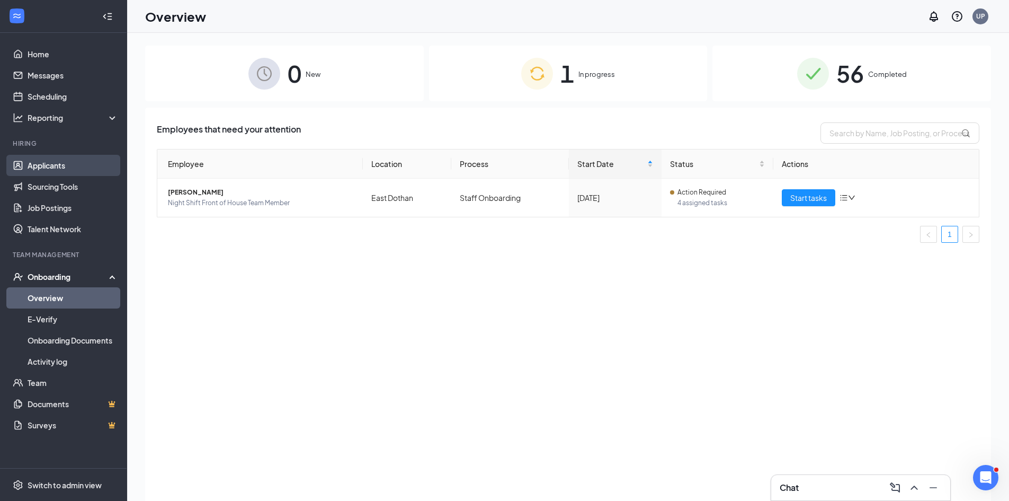
click at [56, 164] on link "Applicants" at bounding box center [73, 165] width 91 height 21
